Goal: Check status: Check status

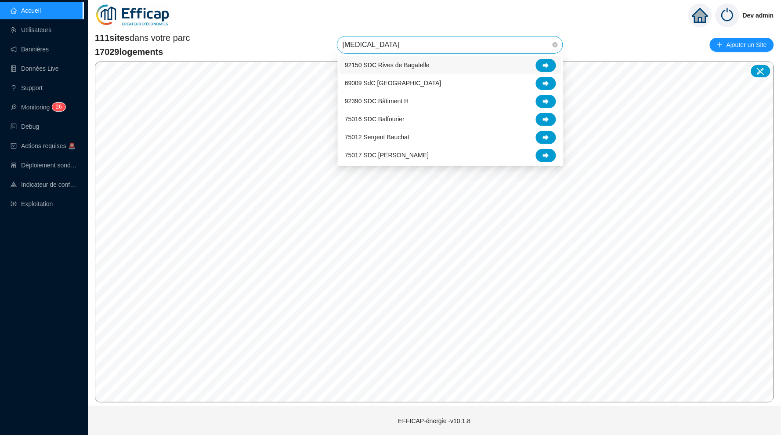
type input "balm"
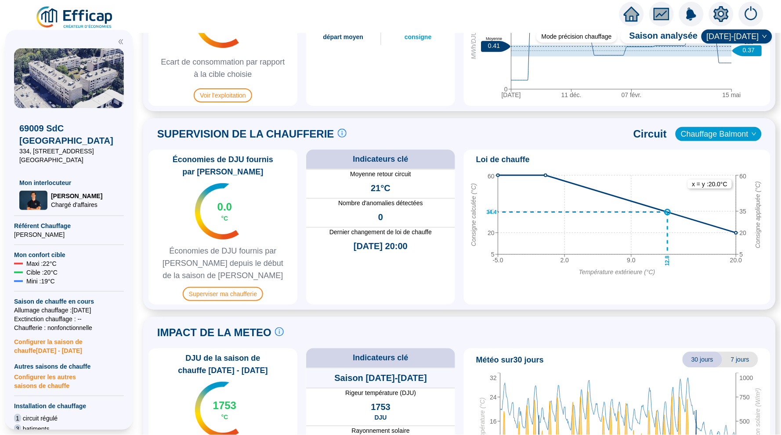
scroll to position [509, 0]
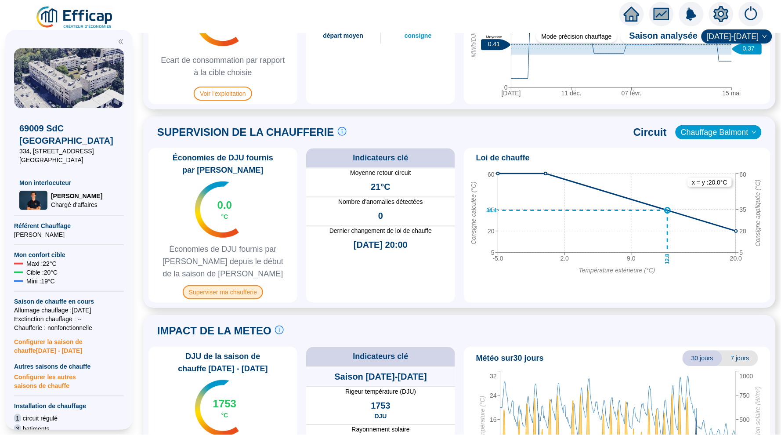
click at [250, 288] on span "Superviser ma chaufferie" at bounding box center [223, 292] width 80 height 14
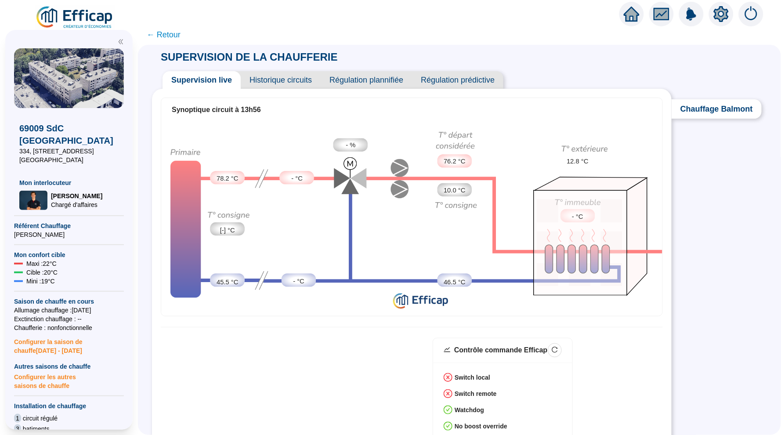
click at [283, 78] on span "Historique circuits" at bounding box center [281, 80] width 80 height 18
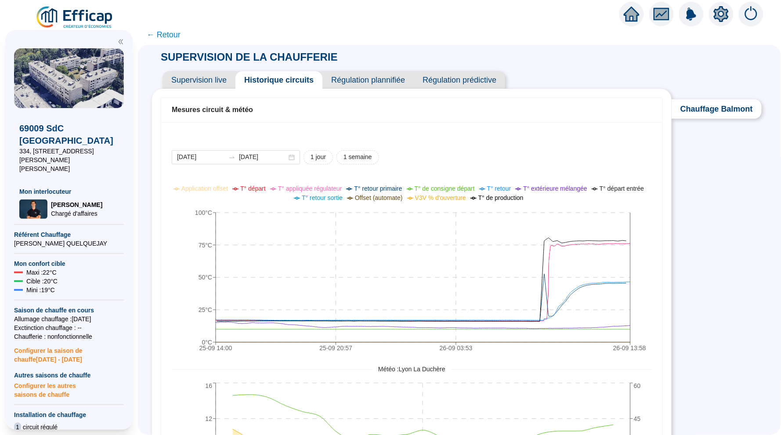
click at [213, 78] on span "Supervision live" at bounding box center [199, 80] width 73 height 18
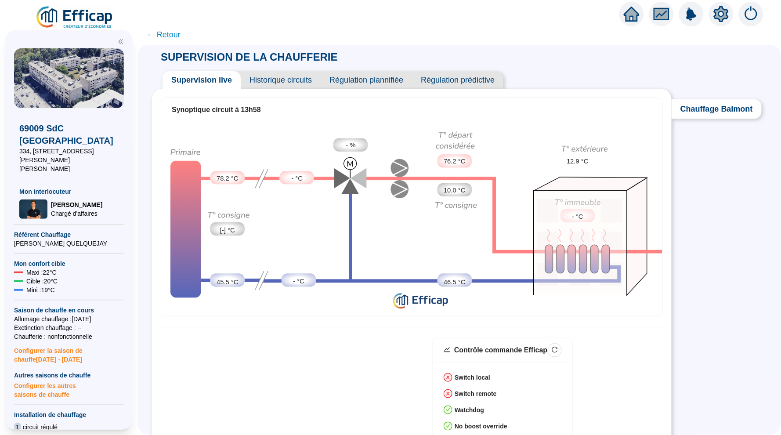
click at [265, 76] on span "Historique circuits" at bounding box center [281, 80] width 80 height 18
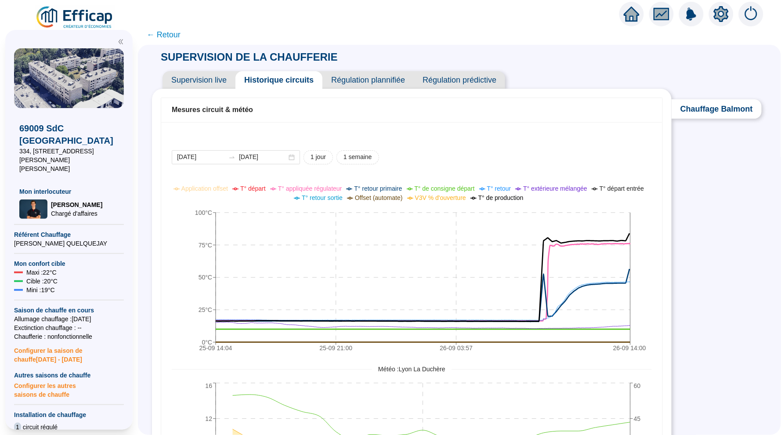
click at [524, 197] on span "T° de production" at bounding box center [501, 197] width 45 height 7
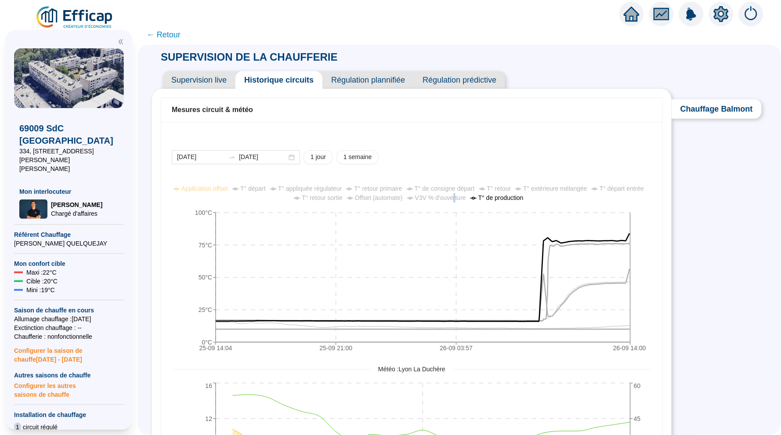
click at [466, 197] on span "V3V % d'ouverture" at bounding box center [440, 197] width 51 height 7
click at [468, 181] on div "[DATE] [DATE] 1 jour 1 semaine 25-09 14:[PHONE_NUMBER]:[PHONE_NUMBER]:[PHONE_NU…" at bounding box center [412, 353] width 480 height 406
click at [475, 188] on span "T° de consigne départ" at bounding box center [445, 188] width 60 height 7
click at [403, 195] on span "Offset (automate)" at bounding box center [379, 197] width 48 height 7
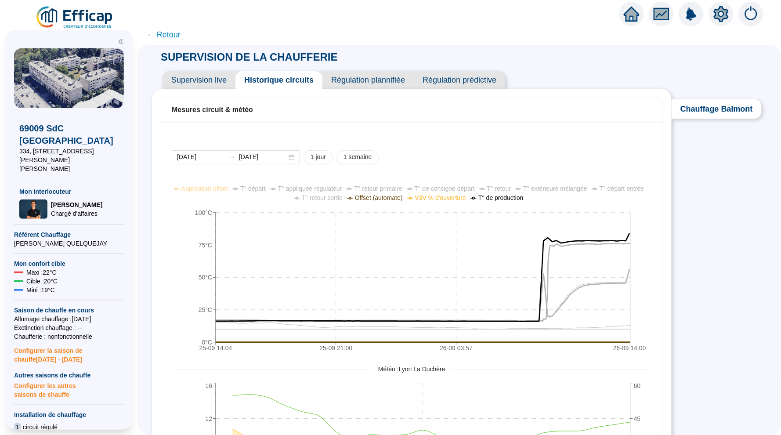
click at [403, 195] on span "Offset (automate)" at bounding box center [379, 197] width 48 height 7
click at [402, 187] on span "T° retour primaire" at bounding box center [378, 188] width 48 height 7
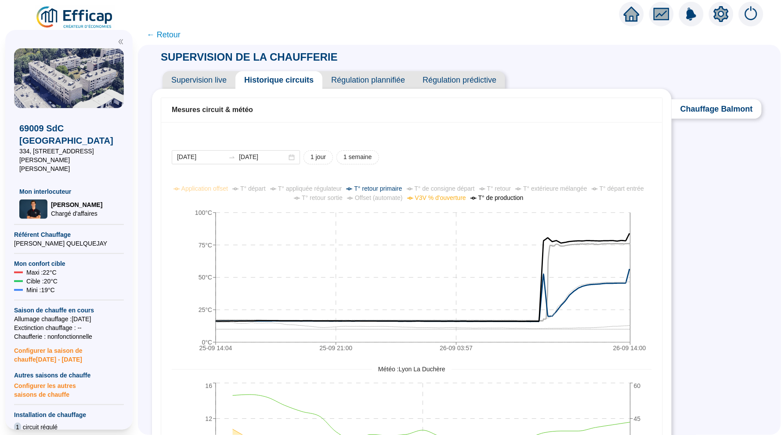
click at [402, 187] on span "T° retour primaire" at bounding box center [378, 188] width 48 height 7
click at [342, 188] on span "T° appliquée régulateur" at bounding box center [310, 188] width 64 height 7
click at [266, 192] on span "T° départ" at bounding box center [252, 188] width 25 height 7
click at [266, 190] on span "T° départ" at bounding box center [252, 188] width 25 height 7
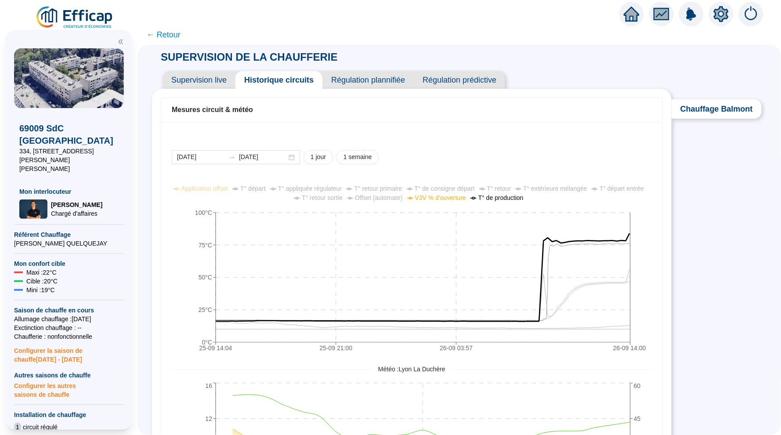
click at [466, 199] on span "V3V % d'ouverture" at bounding box center [440, 197] width 51 height 7
click at [524, 198] on span "T° de production" at bounding box center [501, 197] width 45 height 7
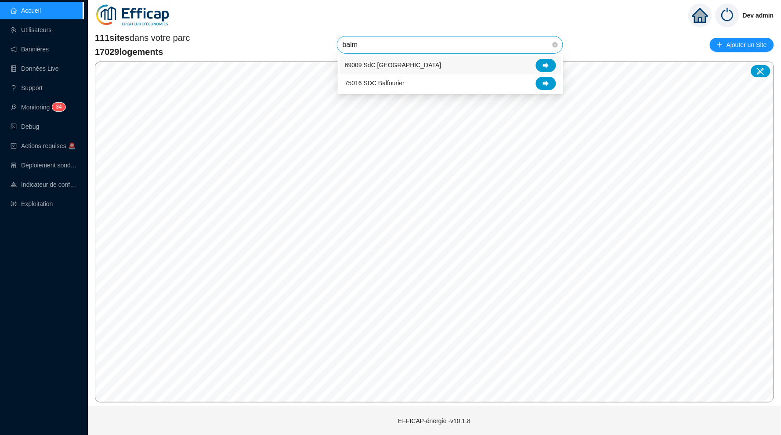
type input "balmo"
click at [412, 67] on span "69009 SdC [GEOGRAPHIC_DATA]" at bounding box center [393, 65] width 97 height 9
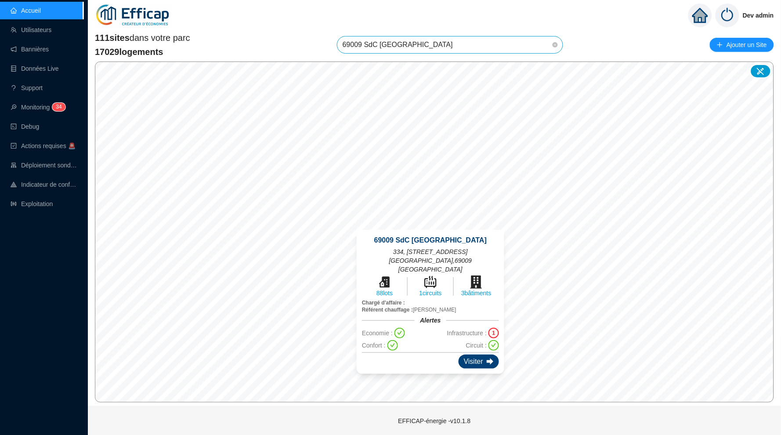
click at [470, 355] on div "Visiter" at bounding box center [479, 362] width 40 height 14
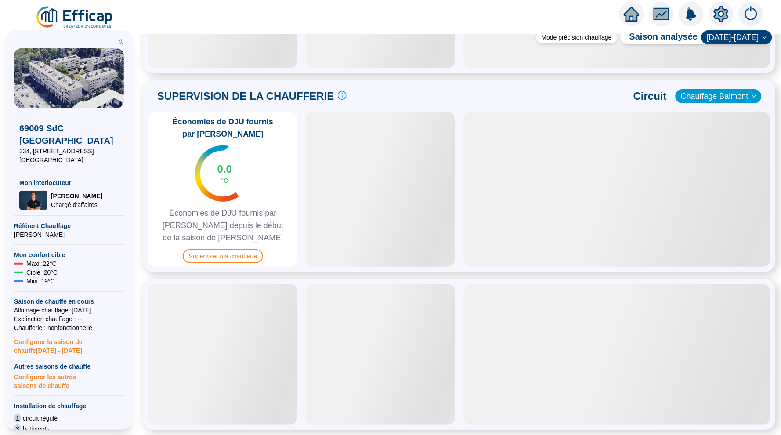
scroll to position [482, 0]
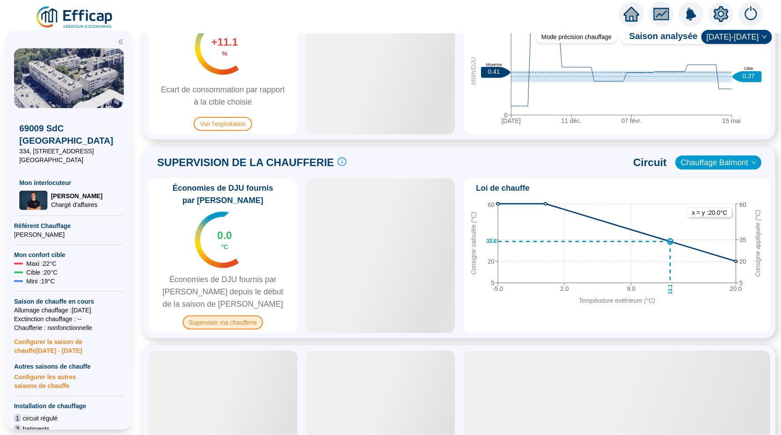
click at [221, 318] on span "Superviser ma chaufferie" at bounding box center [223, 322] width 80 height 14
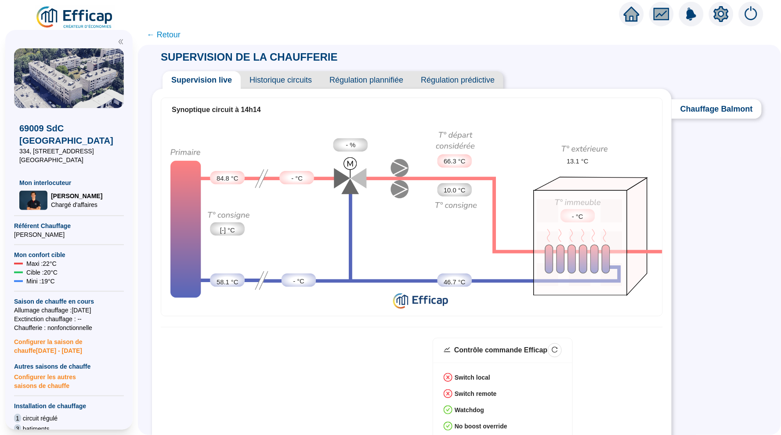
click at [295, 81] on span "Historique circuits" at bounding box center [281, 80] width 80 height 18
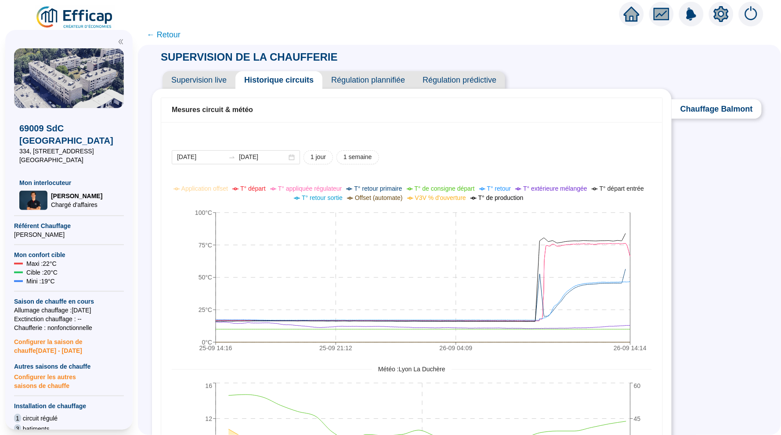
click at [337, 0] on div at bounding box center [390, 12] width 781 height 25
